Goal: Use online tool/utility: Utilize a website feature to perform a specific function

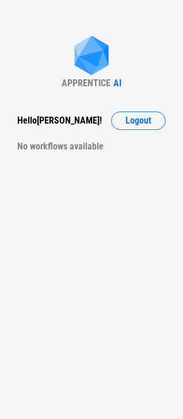
click at [54, 156] on div "APPRENTICE AI Hello Carmen ! Logout No workflows available" at bounding box center [91, 209] width 183 height 419
click at [60, 144] on div "No workflows available" at bounding box center [91, 147] width 148 height 18
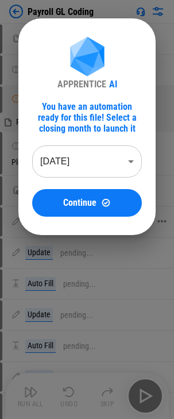
drag, startPoint x: 100, startPoint y: 204, endPoint x: 133, endPoint y: 238, distance: 47.6
click at [100, 204] on div "Continue" at bounding box center [87, 203] width 82 height 10
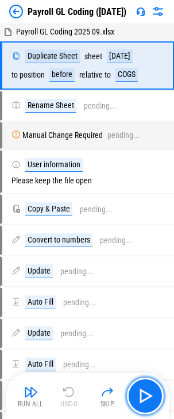
click at [142, 394] on img "button" at bounding box center [145, 396] width 18 height 18
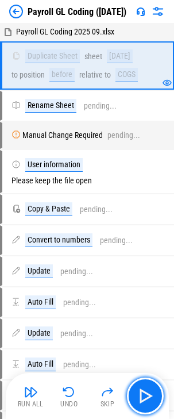
click at [142, 394] on img "button" at bounding box center [145, 396] width 18 height 18
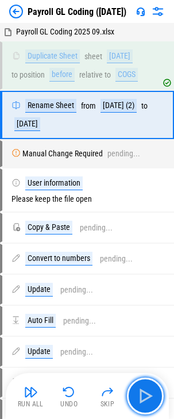
click at [142, 394] on img "button" at bounding box center [145, 396] width 18 height 18
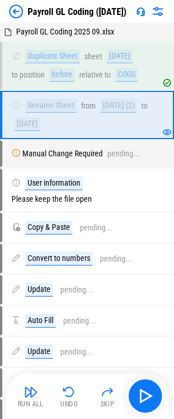
drag, startPoint x: 147, startPoint y: 394, endPoint x: 152, endPoint y: 385, distance: 9.9
click at [147, 393] on img "button" at bounding box center [145, 396] width 18 height 18
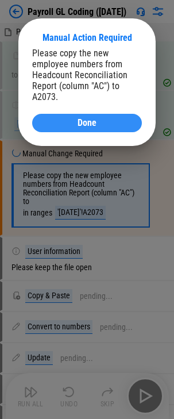
click at [110, 127] on div "Done" at bounding box center [87, 123] width 82 height 9
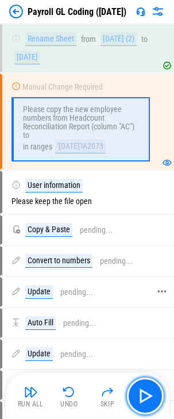
scroll to position [58, 0]
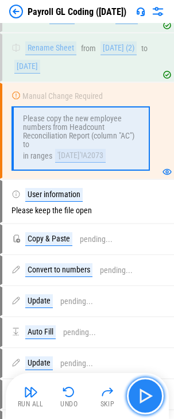
click at [148, 396] on img "button" at bounding box center [145, 396] width 18 height 18
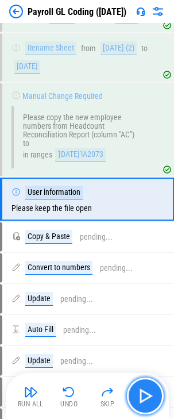
click at [144, 396] on img "button" at bounding box center [145, 396] width 18 height 18
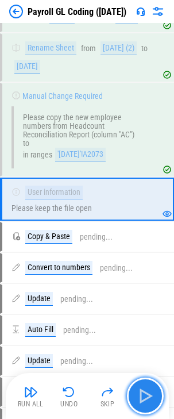
click at [146, 396] on img "button" at bounding box center [145, 396] width 18 height 18
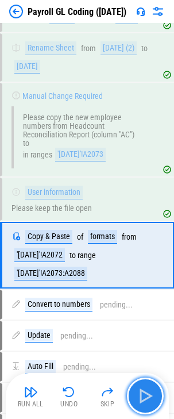
click at [138, 390] on img "button" at bounding box center [145, 396] width 18 height 18
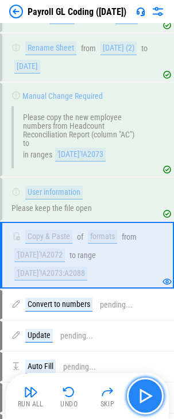
click at [144, 397] on img "button" at bounding box center [145, 396] width 18 height 18
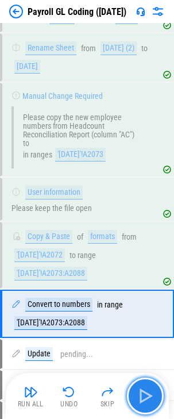
click at [145, 392] on img "button" at bounding box center [145, 396] width 18 height 18
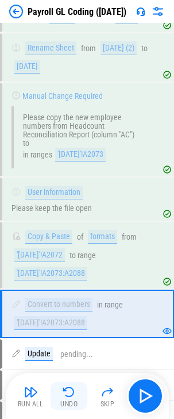
click at [70, 390] on img "button" at bounding box center [69, 392] width 14 height 14
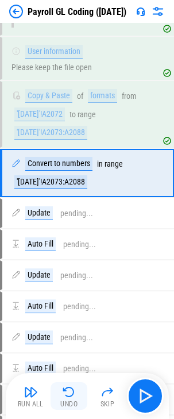
scroll to position [203, 0]
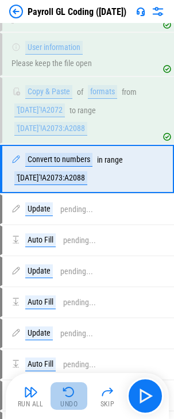
click at [70, 390] on img "button" at bounding box center [69, 392] width 14 height 14
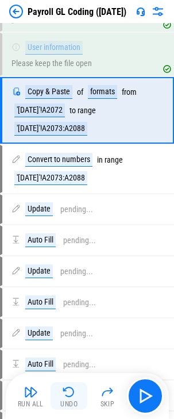
click at [70, 390] on img "button" at bounding box center [69, 392] width 14 height 14
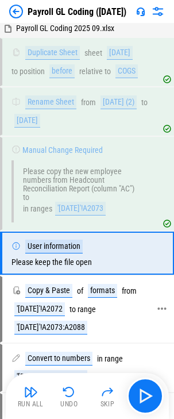
scroll to position [0, 0]
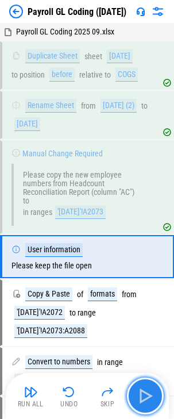
click at [149, 395] on img "button" at bounding box center [145, 396] width 18 height 18
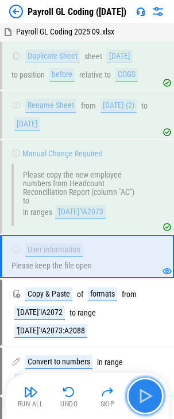
click at [149, 395] on img "button" at bounding box center [145, 396] width 18 height 18
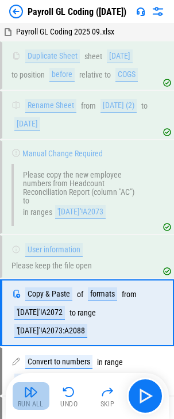
click at [30, 388] on img "button" at bounding box center [31, 392] width 14 height 14
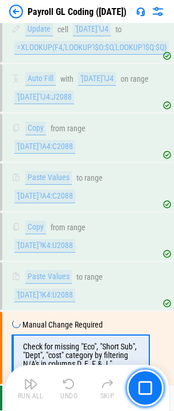
scroll to position [2032, 0]
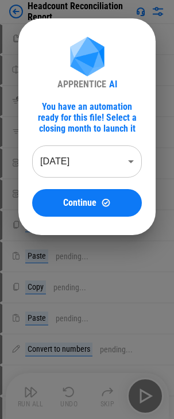
drag, startPoint x: 86, startPoint y: 199, endPoint x: 97, endPoint y: 206, distance: 12.4
click at [86, 199] on span "Continue" at bounding box center [79, 202] width 33 height 9
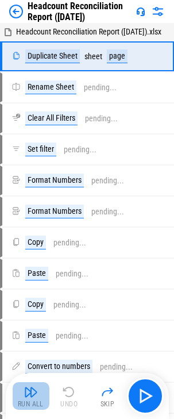
click at [26, 398] on img "button" at bounding box center [31, 392] width 14 height 14
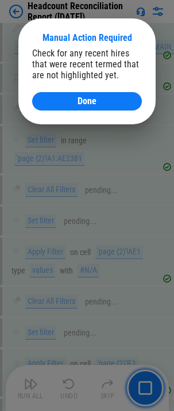
scroll to position [566, 0]
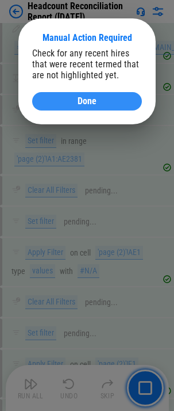
click at [90, 100] on span "Done" at bounding box center [87, 101] width 19 height 9
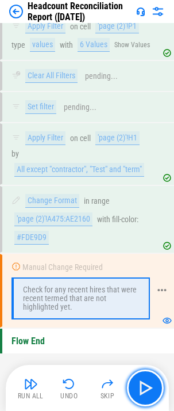
scroll to position [1026, 0]
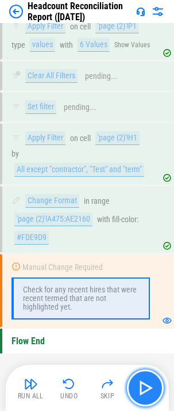
drag, startPoint x: 142, startPoint y: 389, endPoint x: 155, endPoint y: 373, distance: 20.8
click at [142, 388] on img "button" at bounding box center [145, 388] width 18 height 18
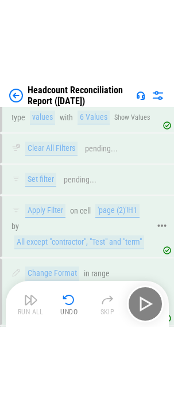
scroll to position [1024, 0]
